Goal: Information Seeking & Learning: Learn about a topic

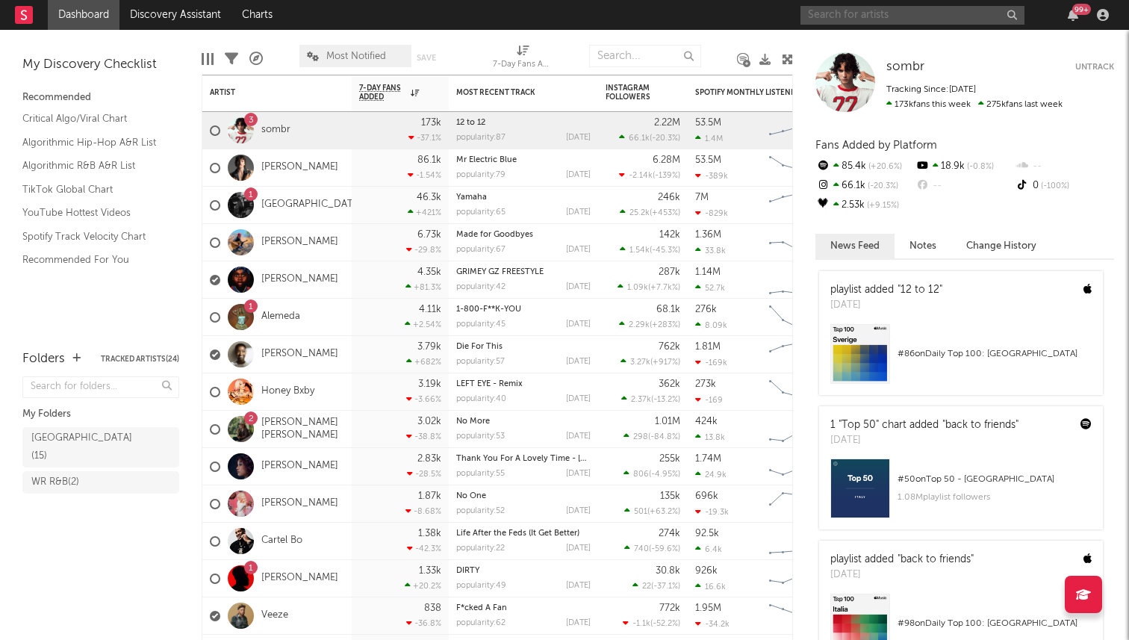
click at [826, 13] on input "text" at bounding box center [913, 15] width 224 height 19
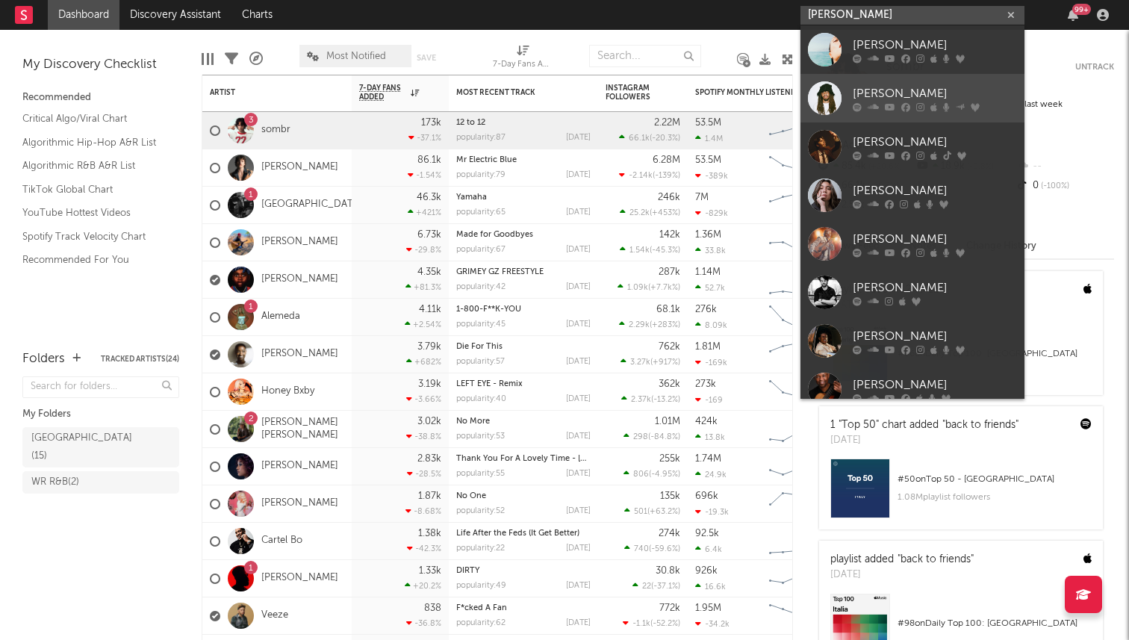
type input "[PERSON_NAME]"
click at [866, 94] on div "[PERSON_NAME]" at bounding box center [935, 93] width 164 height 18
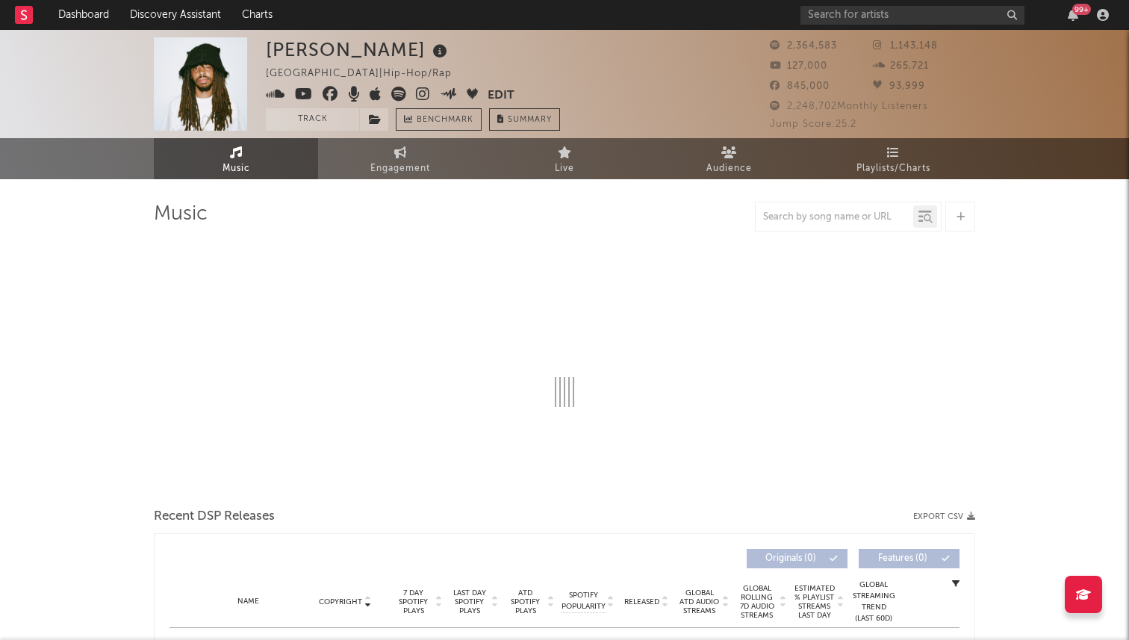
select select "6m"
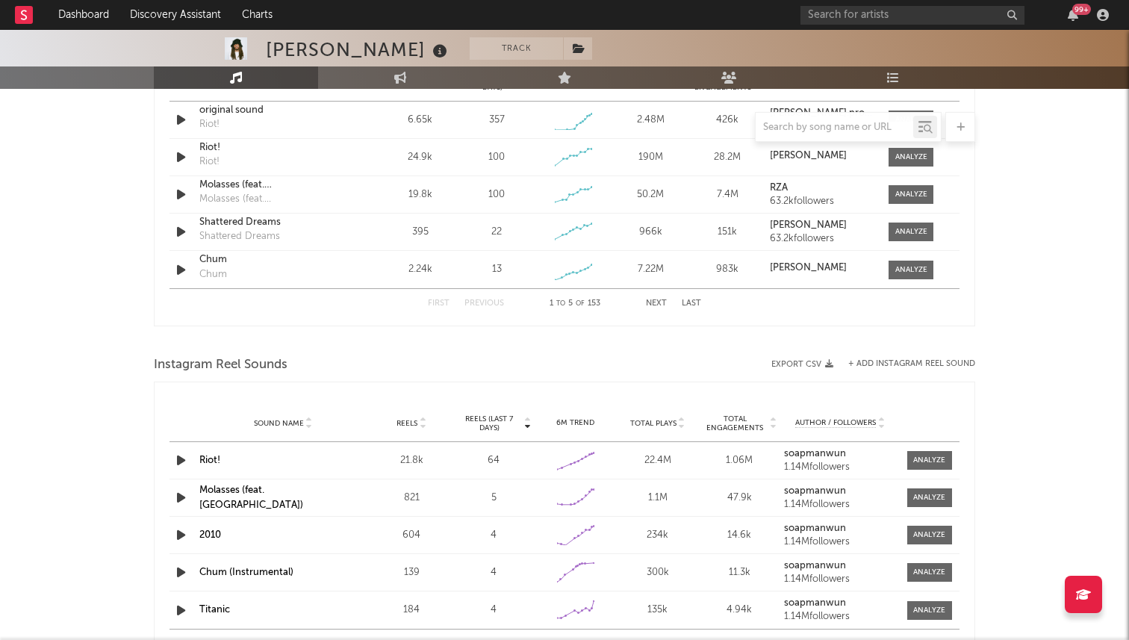
scroll to position [1123, 0]
